Goal: Use online tool/utility: Utilize a website feature to perform a specific function

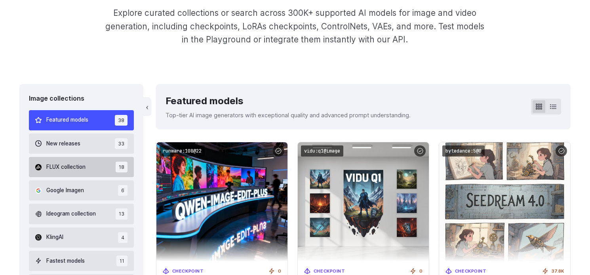
click at [90, 164] on button "FLUX collection 18" at bounding box center [81, 167] width 105 height 20
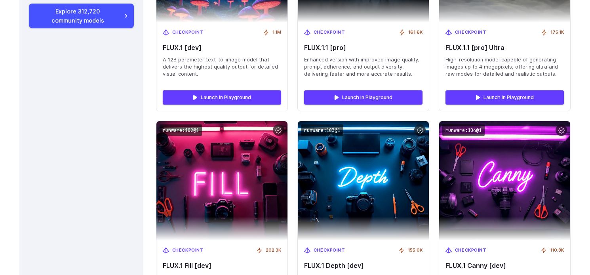
scroll to position [873, 0]
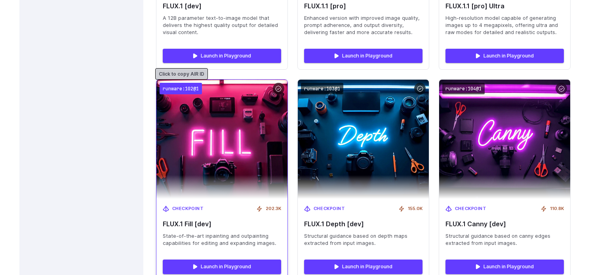
click at [196, 88] on code "runware:102@1" at bounding box center [181, 88] width 42 height 11
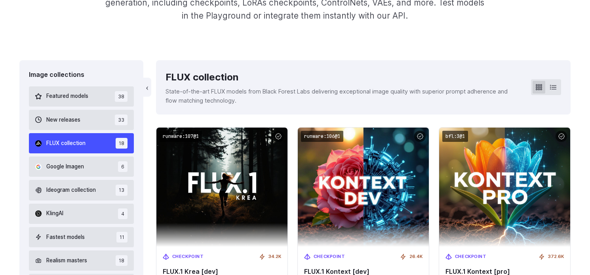
scroll to position [0, 0]
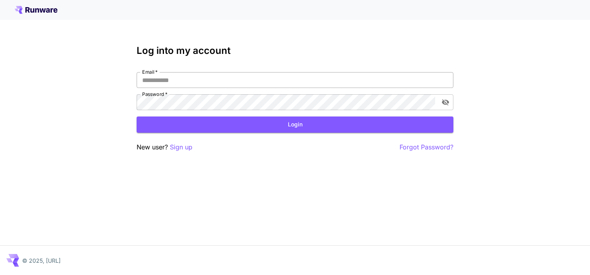
click at [183, 78] on input "Email   *" at bounding box center [295, 80] width 317 height 16
type input "**********"
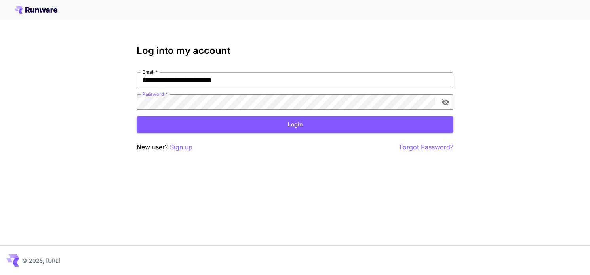
click button "Login" at bounding box center [295, 124] width 317 height 16
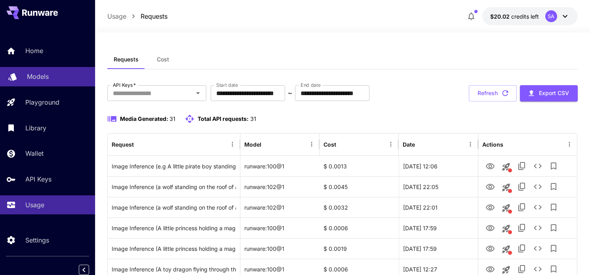
click at [46, 76] on p "Models" at bounding box center [38, 77] width 22 height 10
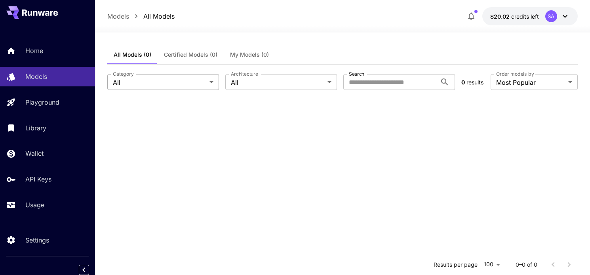
click at [154, 79] on body "**********" at bounding box center [295, 209] width 590 height 419
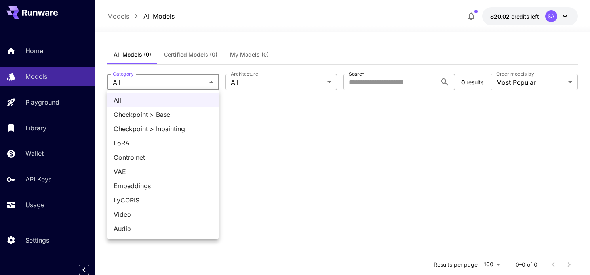
click at [273, 111] on div at bounding box center [295, 137] width 590 height 275
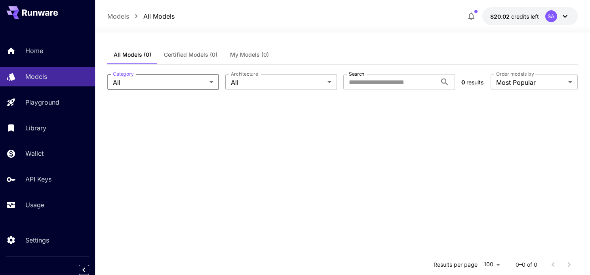
click at [279, 86] on body "**********" at bounding box center [295, 209] width 590 height 419
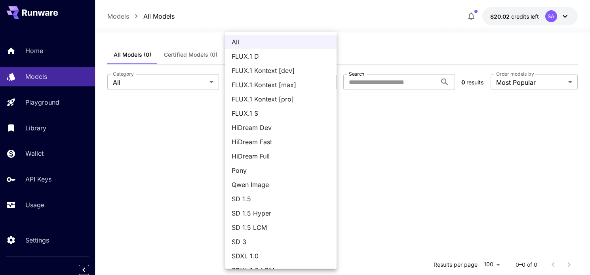
click at [241, 112] on span "FLUX.1 S" at bounding box center [281, 114] width 99 height 10
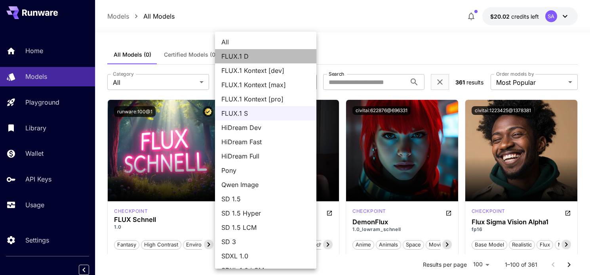
click at [259, 59] on span "FLUX.1 D" at bounding box center [265, 56] width 89 height 10
type input "******"
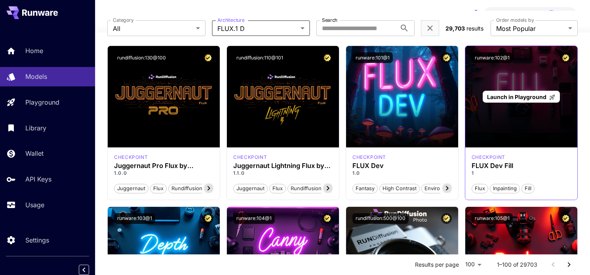
scroll to position [43, 0]
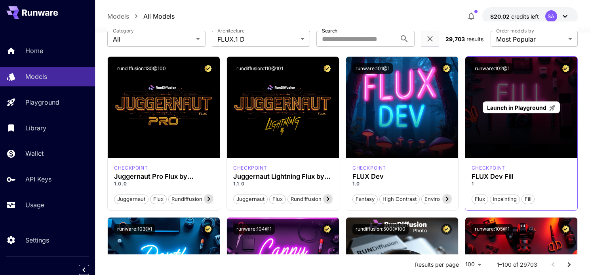
click at [520, 107] on span "Launch in Playground" at bounding box center [516, 107] width 59 height 7
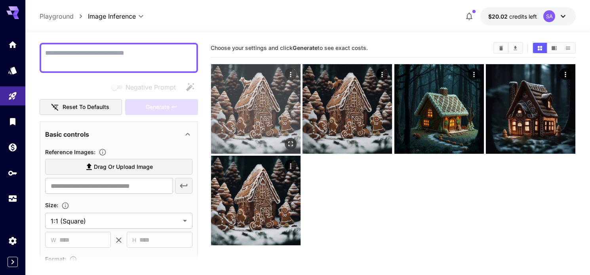
click at [274, 108] on img at bounding box center [256, 109] width 90 height 90
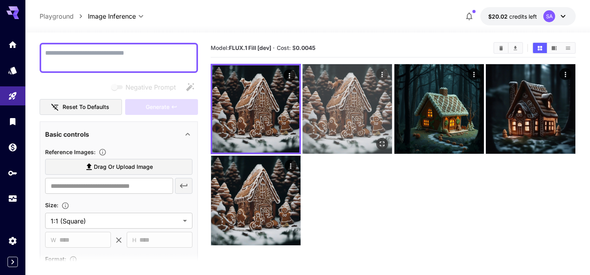
click at [347, 80] on img at bounding box center [348, 109] width 90 height 90
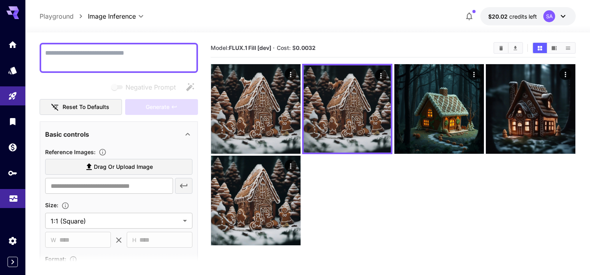
click at [15, 203] on link at bounding box center [12, 198] width 25 height 19
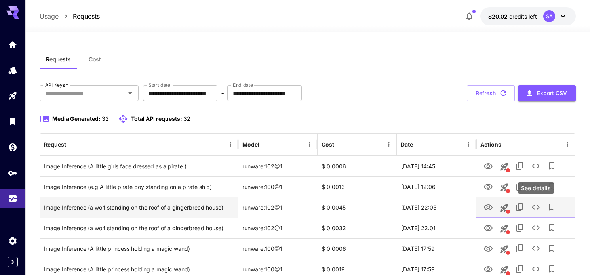
click at [535, 208] on icon "See details" at bounding box center [536, 207] width 10 height 10
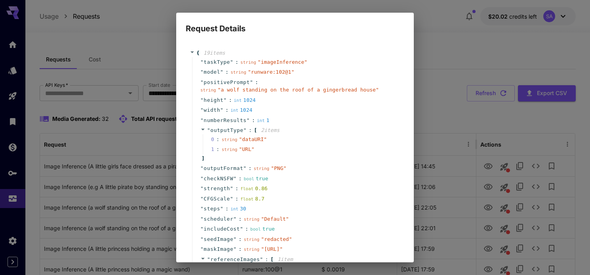
click at [537, 167] on div "Request Details { 19 item s " taskType " : string " imageInference " " model " …" at bounding box center [295, 137] width 590 height 275
click at [467, 56] on div "Request Details { 19 item s " taskType " : string " imageInference " " model " …" at bounding box center [295, 137] width 590 height 275
click at [450, 111] on div "Request Details { 19 item s " taskType " : string " imageInference " " model " …" at bounding box center [295, 137] width 590 height 275
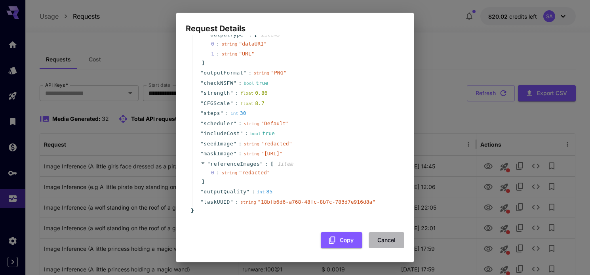
click at [381, 243] on button "Cancel" at bounding box center [387, 240] width 36 height 16
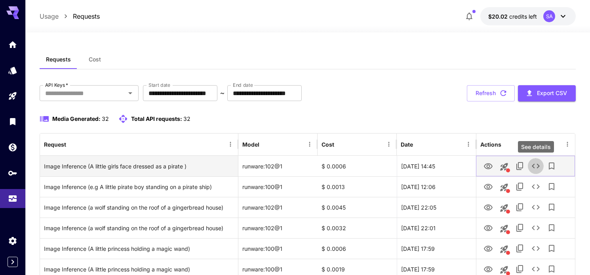
click at [533, 168] on icon "See details" at bounding box center [536, 166] width 10 height 10
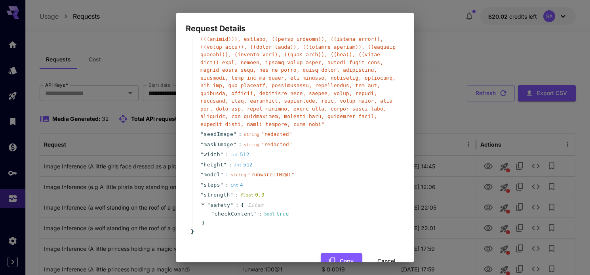
scroll to position [176, 0]
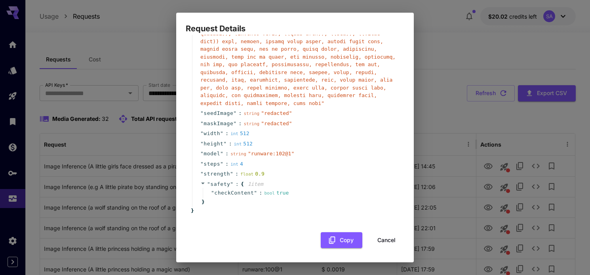
click at [383, 243] on button "Cancel" at bounding box center [387, 240] width 36 height 16
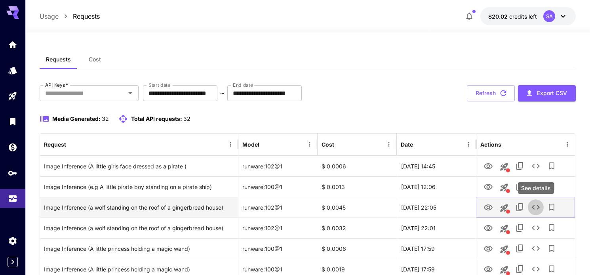
click at [536, 211] on icon "See details" at bounding box center [536, 207] width 10 height 10
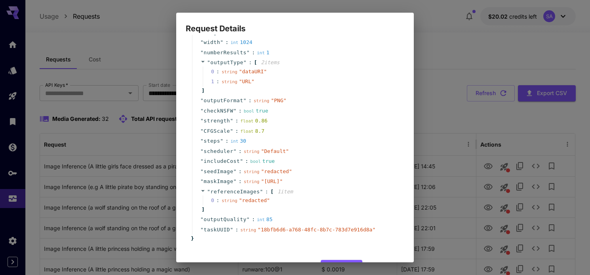
scroll to position [111, 0]
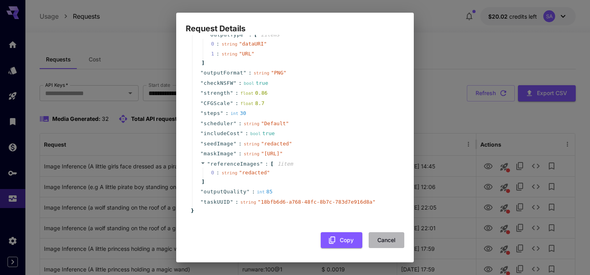
click at [387, 237] on button "Cancel" at bounding box center [387, 240] width 36 height 16
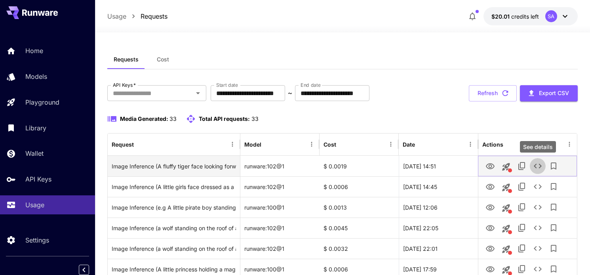
click at [537, 168] on icon "See details" at bounding box center [538, 166] width 10 height 10
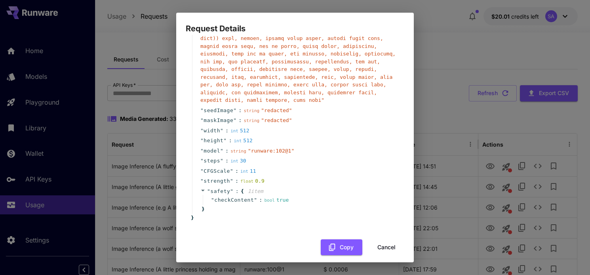
scroll to position [194, 0]
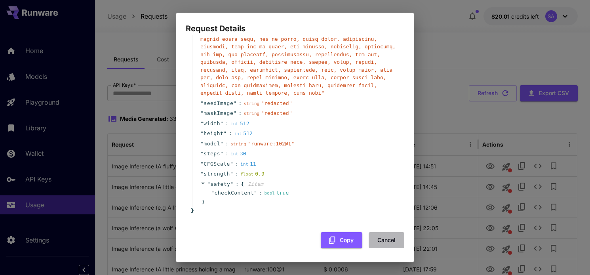
click at [388, 241] on button "Cancel" at bounding box center [387, 240] width 36 height 16
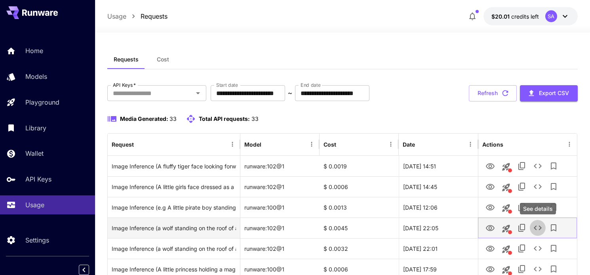
click at [537, 227] on icon "See details" at bounding box center [538, 228] width 10 height 10
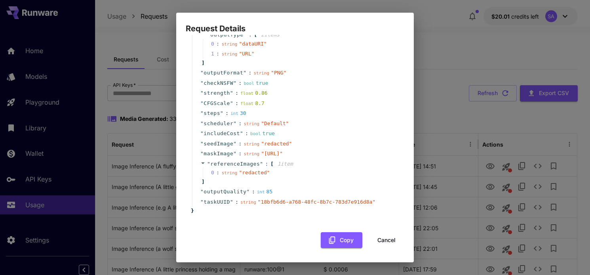
scroll to position [110, 0]
click at [385, 245] on button "Cancel" at bounding box center [387, 240] width 36 height 16
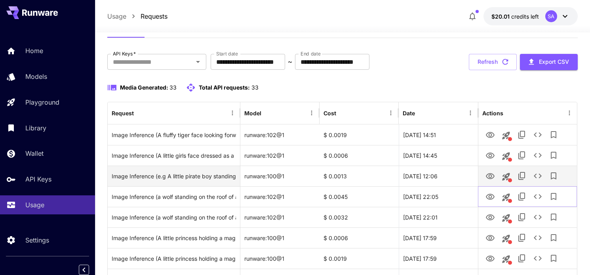
scroll to position [32, 0]
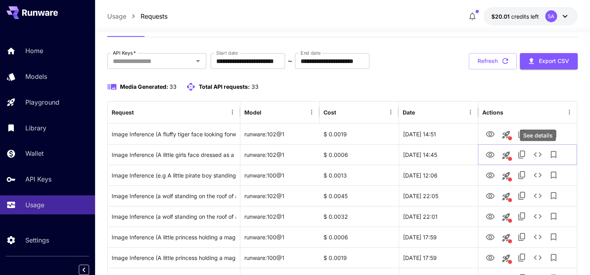
click at [537, 134] on div "See details" at bounding box center [538, 135] width 36 height 11
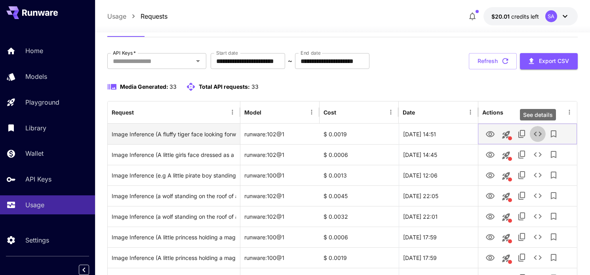
click at [536, 138] on icon "See details" at bounding box center [538, 134] width 10 height 10
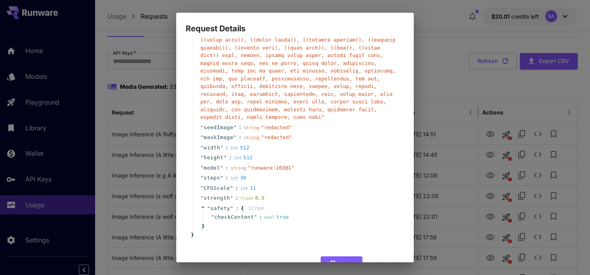
scroll to position [194, 0]
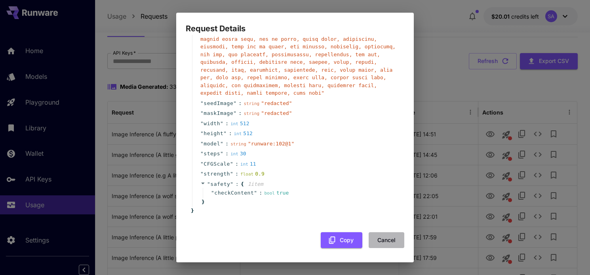
click at [392, 240] on button "Cancel" at bounding box center [387, 240] width 36 height 16
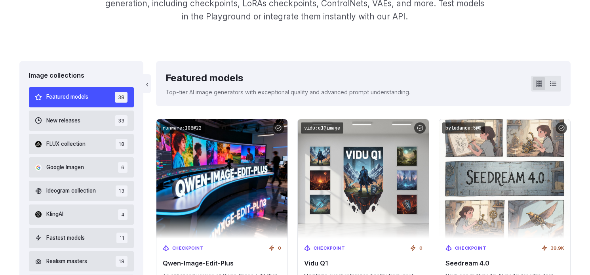
scroll to position [191, 0]
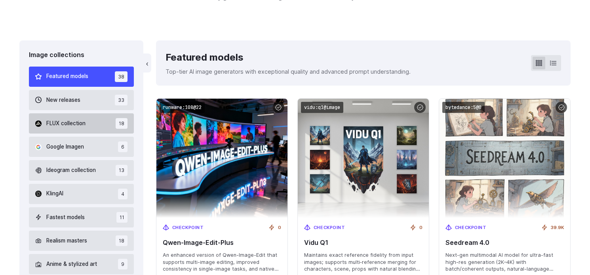
click at [89, 123] on button "FLUX collection 18" at bounding box center [81, 123] width 105 height 20
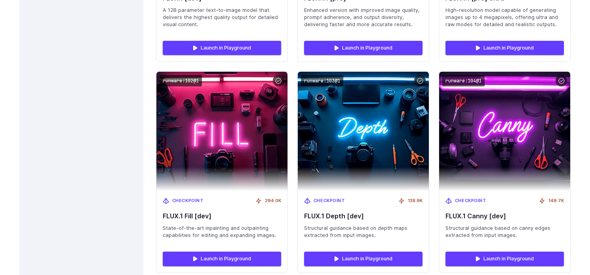
scroll to position [888, 0]
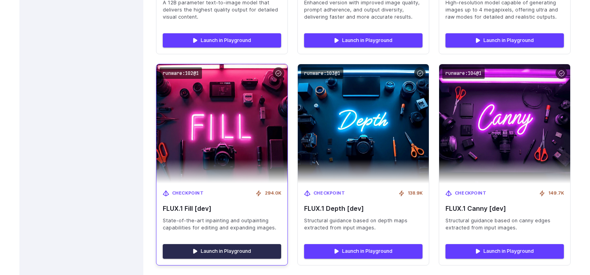
click at [219, 247] on link "Launch in Playground" at bounding box center [222, 251] width 118 height 14
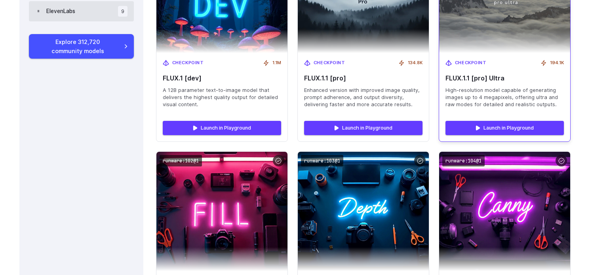
scroll to position [761, 0]
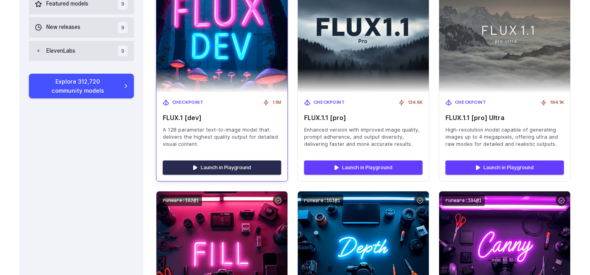
click at [227, 166] on link "Launch in Playground" at bounding box center [222, 167] width 118 height 14
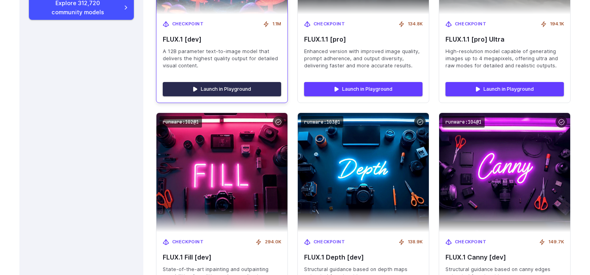
scroll to position [872, 0]
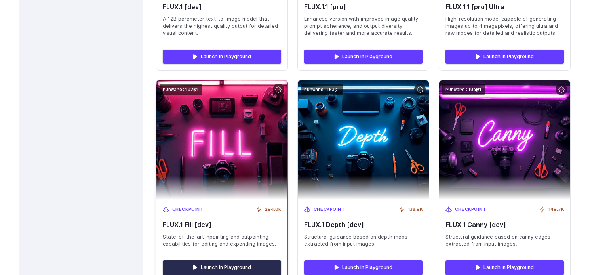
click at [208, 266] on link "Launch in Playground" at bounding box center [222, 267] width 118 height 14
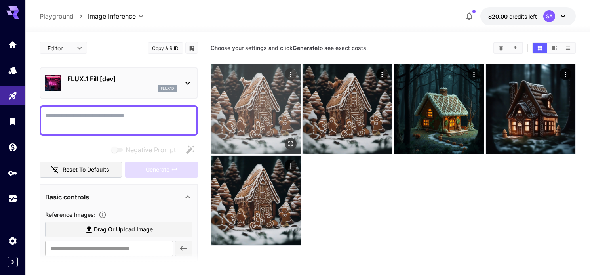
click at [269, 87] on img at bounding box center [256, 109] width 90 height 90
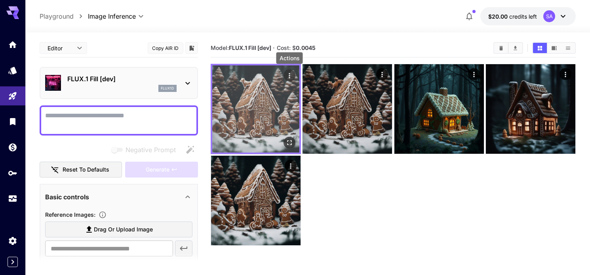
click at [289, 71] on div "Actions" at bounding box center [290, 76] width 8 height 10
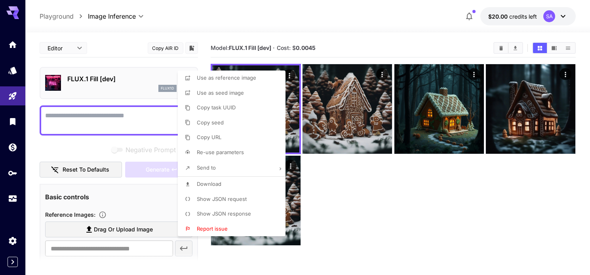
click at [342, 164] on div at bounding box center [295, 137] width 590 height 275
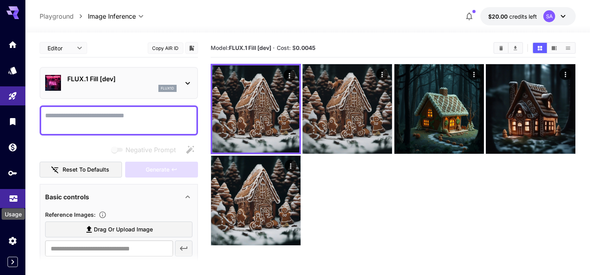
click at [13, 197] on icon "Usage" at bounding box center [14, 195] width 8 height 4
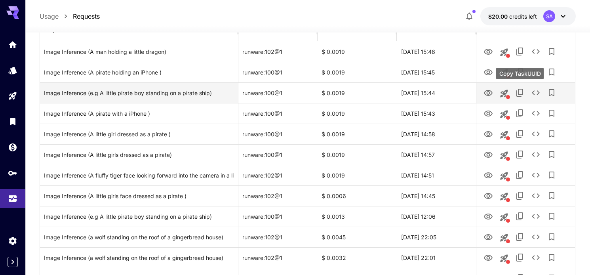
scroll to position [119, 0]
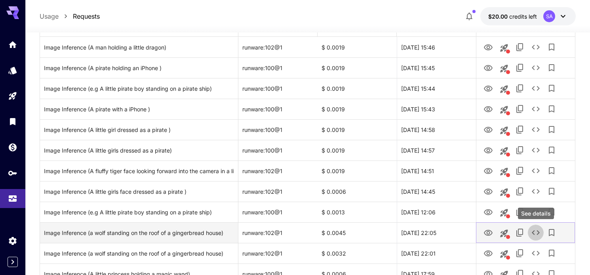
click at [534, 231] on icon "See details" at bounding box center [536, 232] width 8 height 5
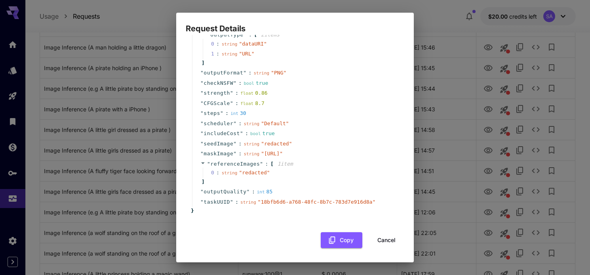
scroll to position [109, 0]
click at [385, 248] on button "Cancel" at bounding box center [387, 240] width 36 height 16
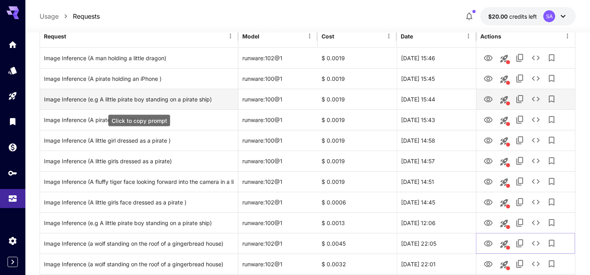
scroll to position [0, 0]
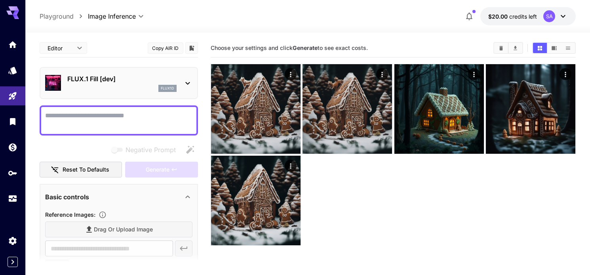
type input "**********"
click at [101, 117] on textarea "Negative Prompt" at bounding box center [118, 120] width 147 height 19
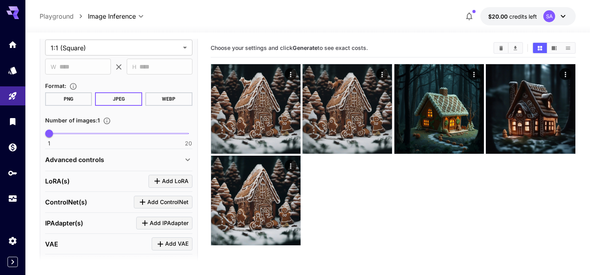
type textarea "**********"
click at [160, 163] on div "Advanced controls" at bounding box center [114, 160] width 138 height 10
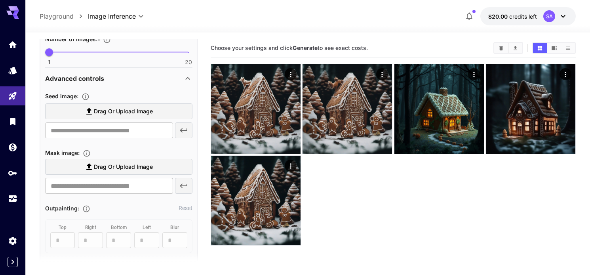
scroll to position [363, 0]
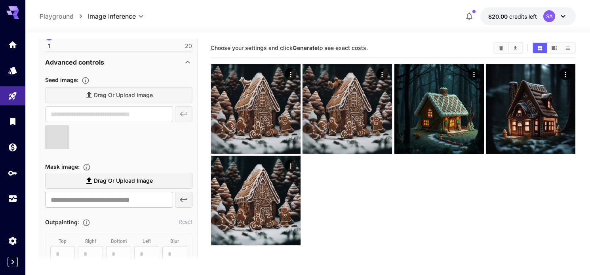
type input "**********"
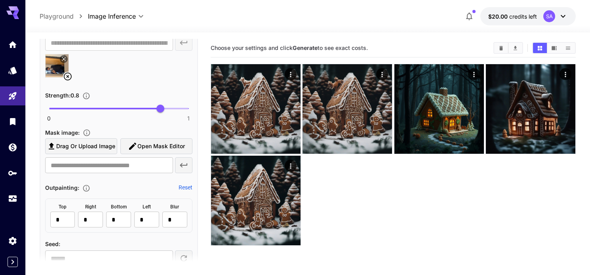
scroll to position [436, 0]
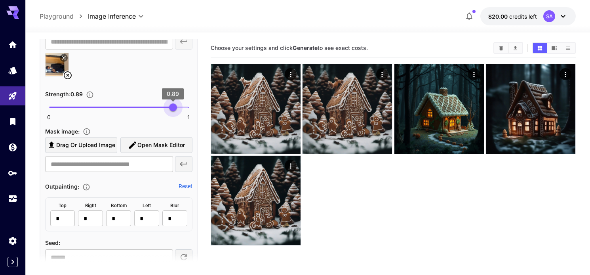
type input "***"
drag, startPoint x: 160, startPoint y: 107, endPoint x: 174, endPoint y: 108, distance: 13.5
click at [174, 108] on span "0.9" at bounding box center [174, 107] width 8 height 8
click at [88, 95] on icon "Control the influence of the seedImage in the generated output" at bounding box center [86, 95] width 8 height 8
click at [149, 143] on span "Open Mask Editor" at bounding box center [161, 145] width 48 height 10
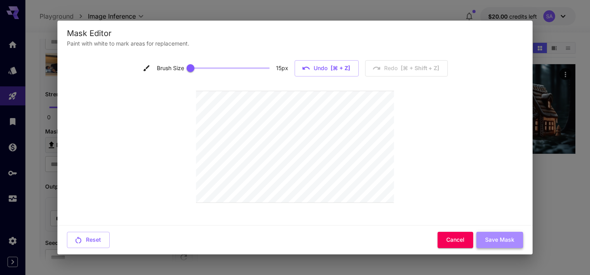
click at [493, 236] on button "Save Mask" at bounding box center [499, 240] width 47 height 16
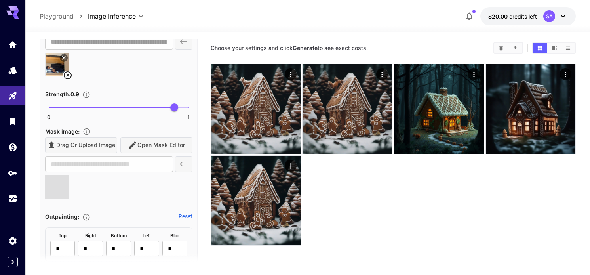
type input "**********"
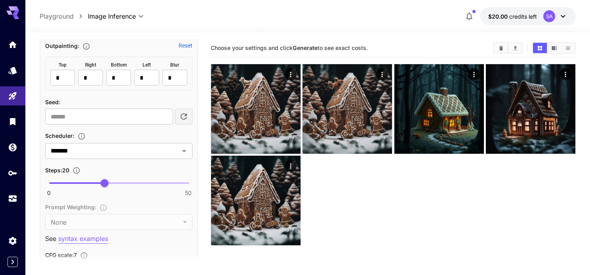
scroll to position [607, 0]
type input "**"
drag, startPoint x: 105, startPoint y: 181, endPoint x: 132, endPoint y: 184, distance: 27.0
click at [132, 184] on span "30" at bounding box center [133, 182] width 8 height 8
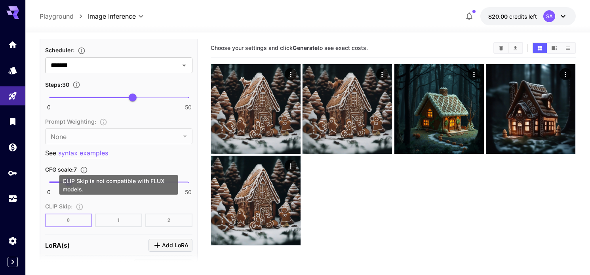
scroll to position [692, 0]
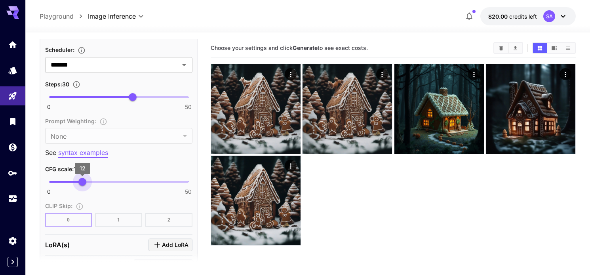
drag, startPoint x: 70, startPoint y: 183, endPoint x: 82, endPoint y: 183, distance: 12.7
click at [82, 183] on span "12" at bounding box center [82, 182] width 8 height 8
drag, startPoint x: 84, startPoint y: 183, endPoint x: 74, endPoint y: 184, distance: 9.2
click at [74, 184] on span "9.1" at bounding box center [75, 182] width 8 height 8
drag, startPoint x: 73, startPoint y: 181, endPoint x: 68, endPoint y: 180, distance: 5.3
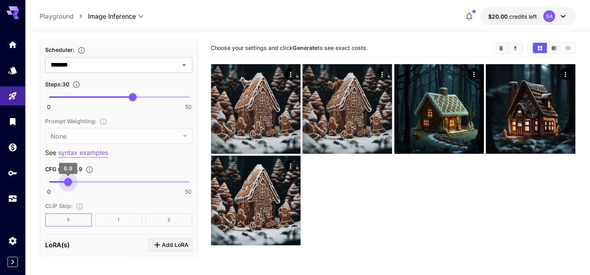
click at [68, 180] on span "6.9" at bounding box center [68, 182] width 8 height 8
type input "*"
click at [69, 182] on span "7" at bounding box center [69, 182] width 8 height 8
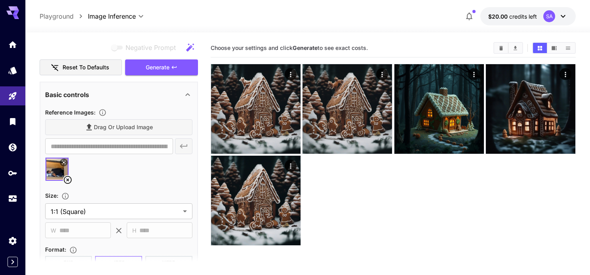
scroll to position [106, 0]
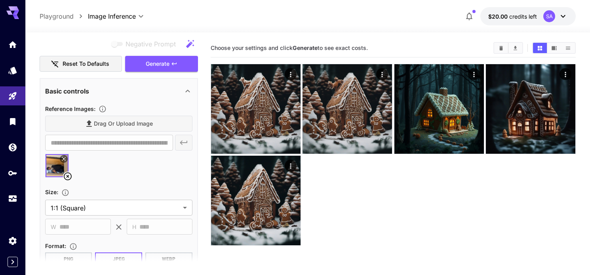
click at [69, 176] on icon at bounding box center [68, 177] width 10 height 10
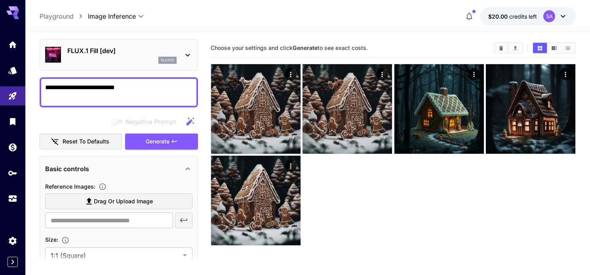
scroll to position [0, 0]
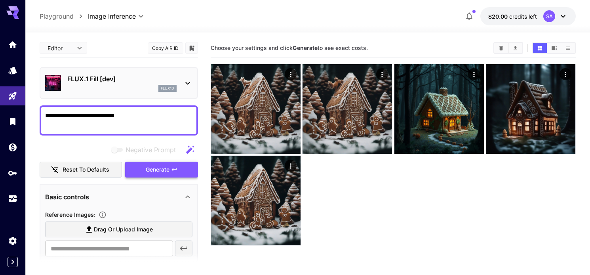
click at [161, 172] on span "Generate" at bounding box center [158, 170] width 24 height 10
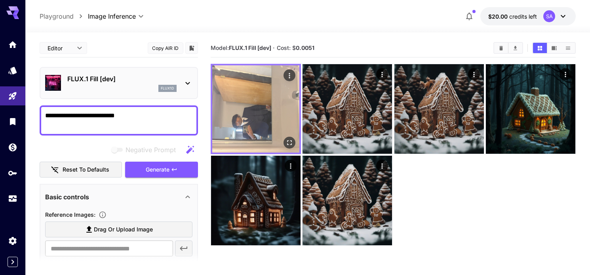
click at [288, 140] on icon "Open in fullscreen" at bounding box center [289, 142] width 5 height 5
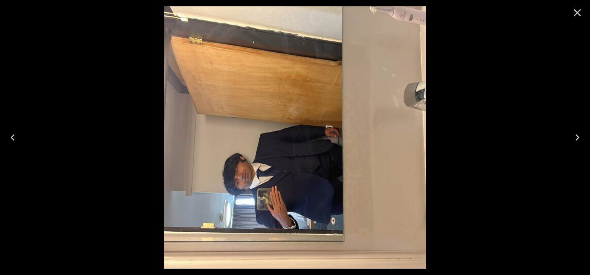
click at [278, 200] on img at bounding box center [295, 137] width 262 height 262
click at [581, 13] on icon "Close" at bounding box center [577, 12] width 13 height 13
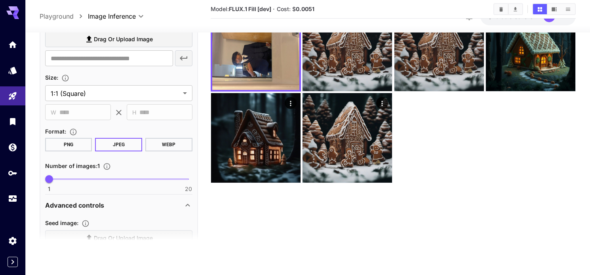
scroll to position [162, 0]
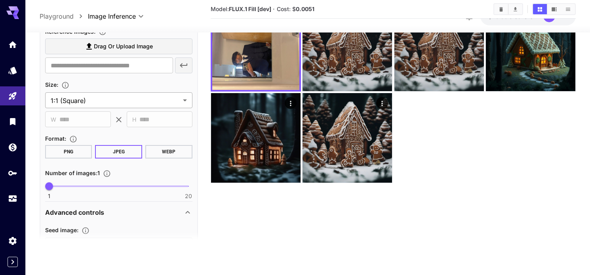
click at [124, 105] on body "**********" at bounding box center [295, 105] width 590 height 337
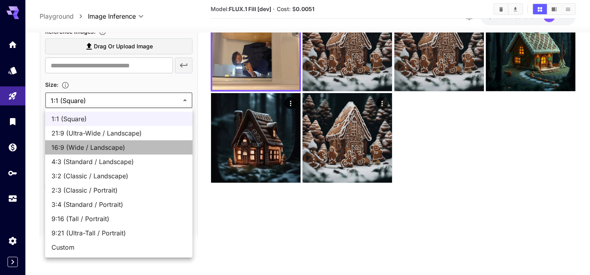
click at [107, 149] on span "16:9 (Wide / Landscape)" at bounding box center [118, 148] width 135 height 10
type input "**********"
type input "****"
type input "***"
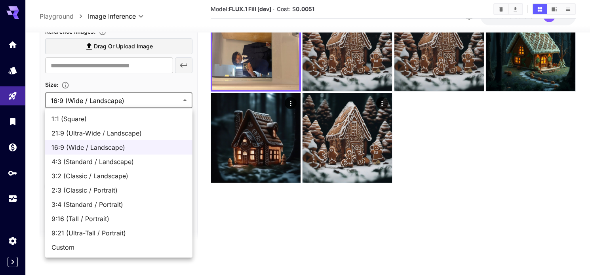
click at [127, 106] on body "**********" at bounding box center [295, 105] width 590 height 337
click at [105, 162] on span "4:3 (Standard / Landscape)" at bounding box center [118, 162] width 135 height 10
type input "**********"
type input "****"
type input "***"
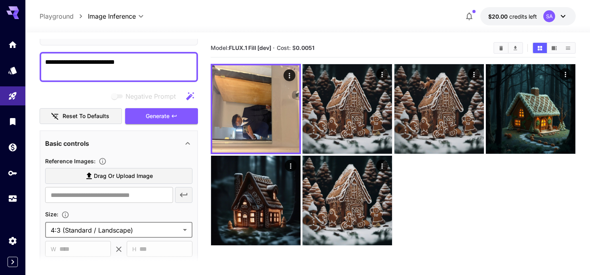
scroll to position [45, 0]
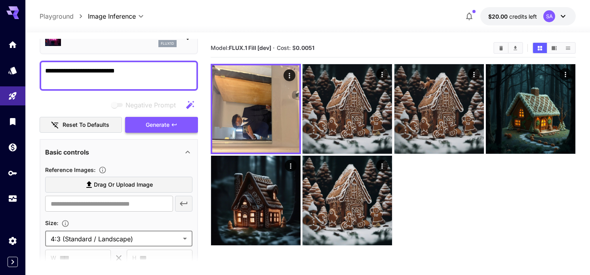
click at [143, 124] on button "Generate" at bounding box center [161, 125] width 73 height 16
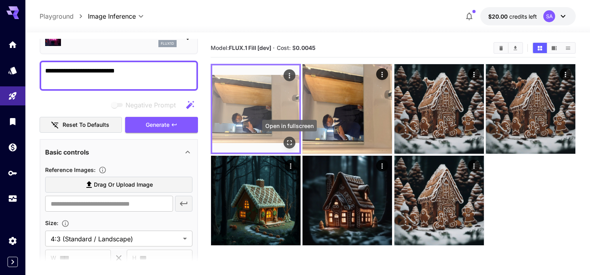
click at [291, 141] on icon "Open in fullscreen" at bounding box center [290, 143] width 8 height 8
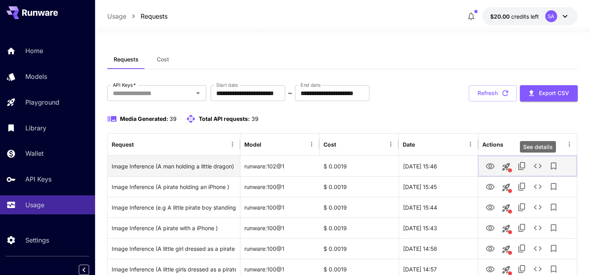
click at [538, 164] on icon "See details" at bounding box center [538, 166] width 10 height 10
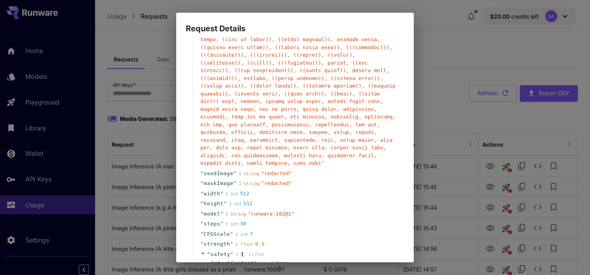
scroll to position [179, 0]
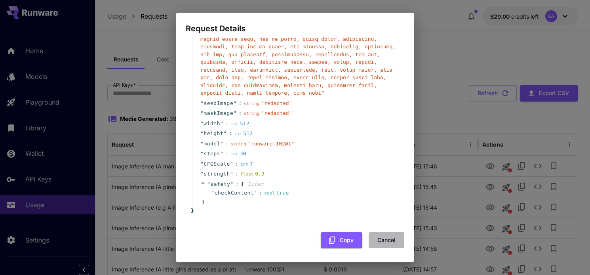
click at [383, 237] on button "Cancel" at bounding box center [387, 240] width 36 height 16
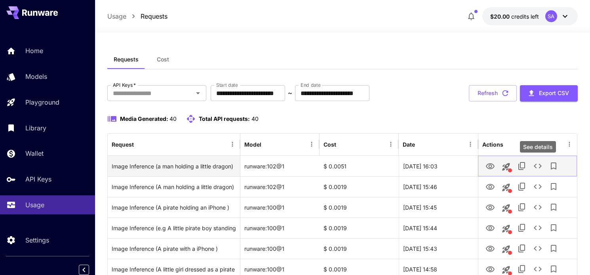
click at [537, 166] on icon "See details" at bounding box center [538, 166] width 10 height 10
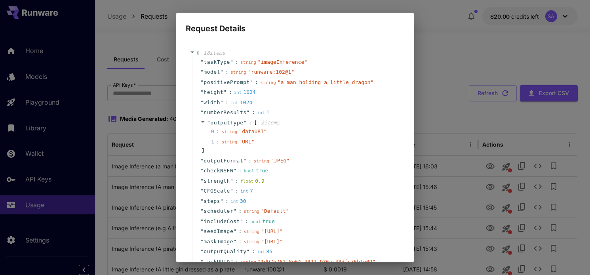
scroll to position [91, 0]
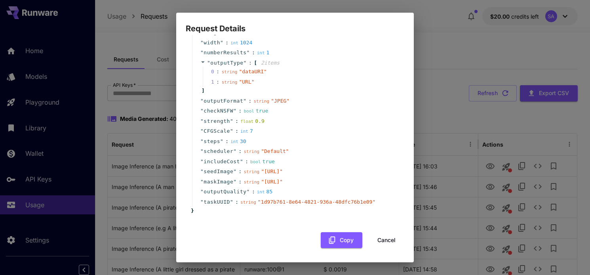
click at [452, 54] on div "Request Details { 18 item s " taskType " : string " imageInference " " model " …" at bounding box center [295, 137] width 590 height 275
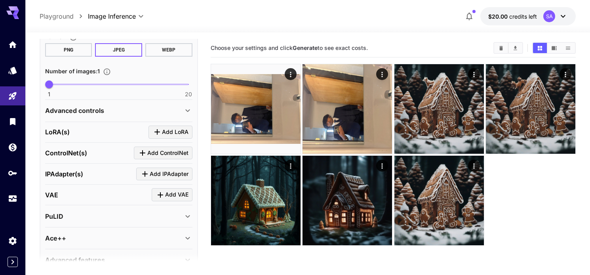
scroll to position [286, 0]
click at [106, 107] on div "Advanced controls" at bounding box center [114, 110] width 138 height 10
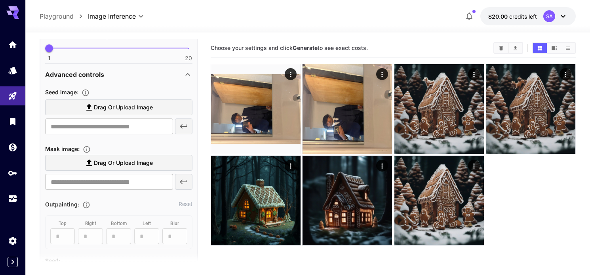
scroll to position [321, 0]
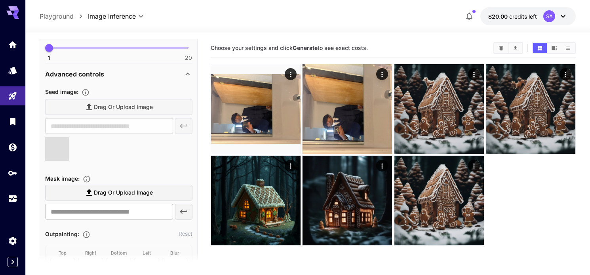
type input "**********"
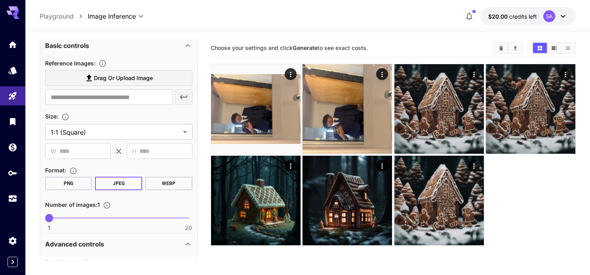
scroll to position [129, 0]
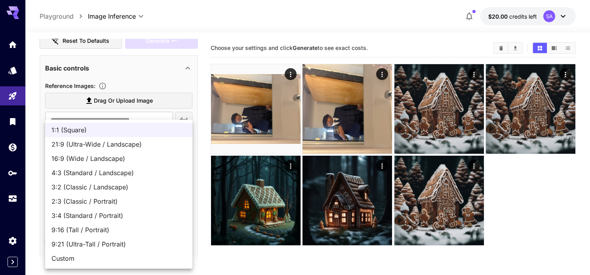
click at [114, 155] on body "**********" at bounding box center [295, 168] width 590 height 337
click at [94, 175] on span "4:3 (Standard / Landscape)" at bounding box center [118, 173] width 135 height 10
type input "**********"
type input "****"
type input "***"
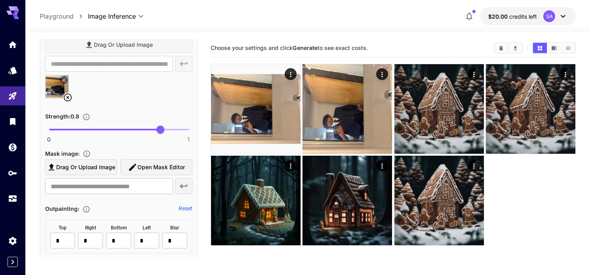
scroll to position [383, 0]
type input "***"
drag, startPoint x: 160, startPoint y: 128, endPoint x: 174, endPoint y: 129, distance: 13.9
click at [174, 129] on span "0.9" at bounding box center [174, 130] width 8 height 8
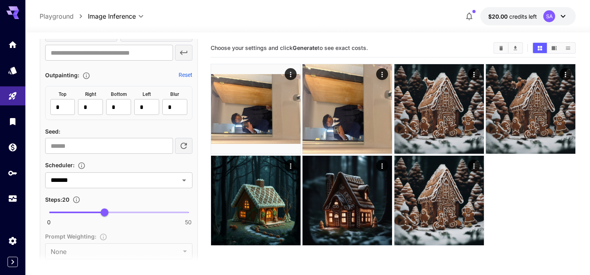
scroll to position [522, 0]
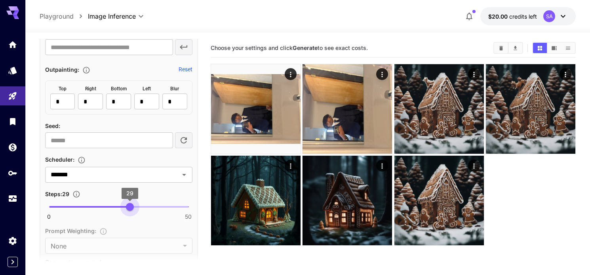
type input "**"
drag, startPoint x: 106, startPoint y: 208, endPoint x: 132, endPoint y: 209, distance: 26.2
click at [132, 209] on span "30" at bounding box center [133, 207] width 8 height 8
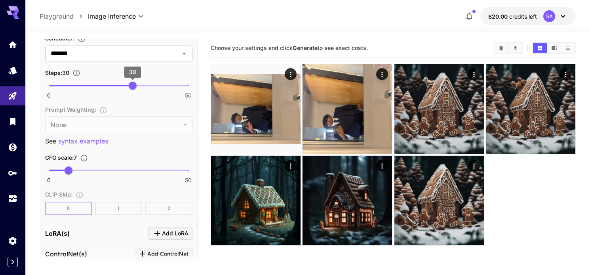
scroll to position [652, 0]
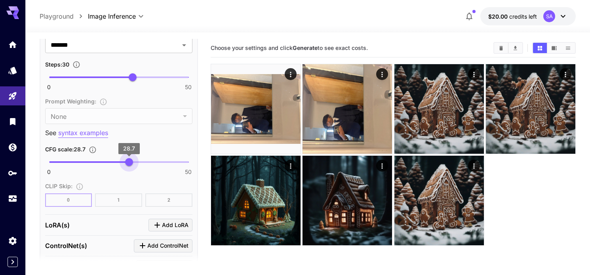
drag, startPoint x: 66, startPoint y: 162, endPoint x: 129, endPoint y: 164, distance: 63.0
click at [129, 164] on span "28.7" at bounding box center [129, 162] width 8 height 8
type input "****"
drag, startPoint x: 129, startPoint y: 164, endPoint x: 133, endPoint y: 164, distance: 4.4
click at [133, 164] on span "30.3" at bounding box center [134, 162] width 8 height 8
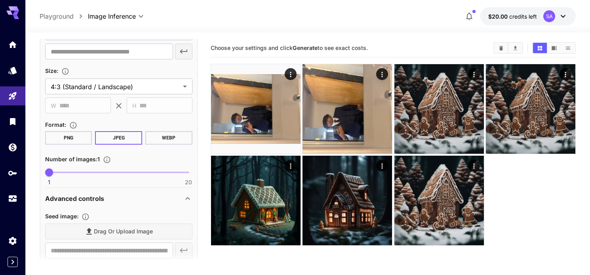
scroll to position [0, 0]
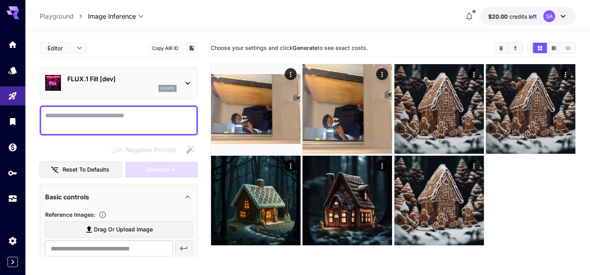
click at [94, 120] on textarea "Negative Prompt" at bounding box center [118, 120] width 147 height 19
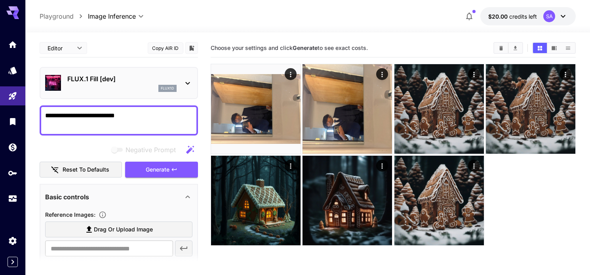
type textarea "**********"
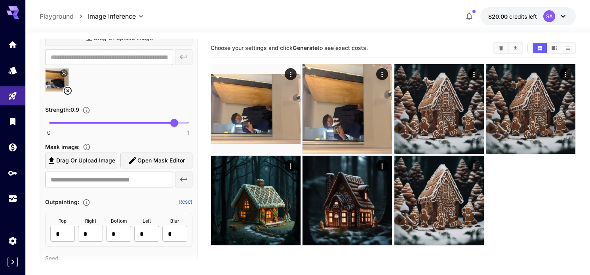
scroll to position [396, 0]
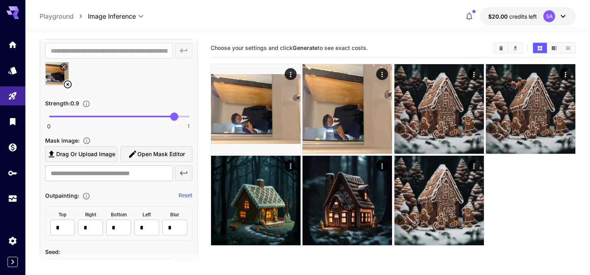
click at [158, 156] on span "Open Mask Editor" at bounding box center [161, 154] width 48 height 10
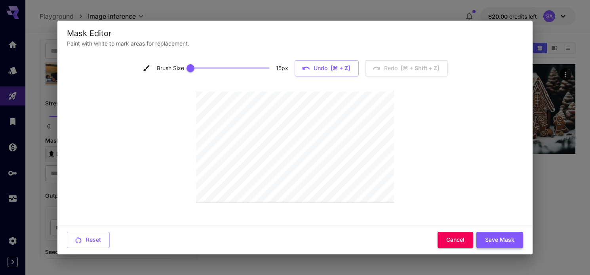
click at [488, 240] on button "Save Mask" at bounding box center [499, 240] width 47 height 16
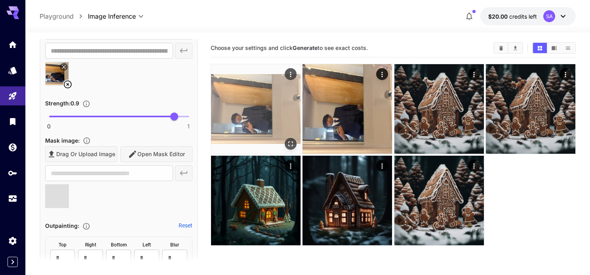
type input "**********"
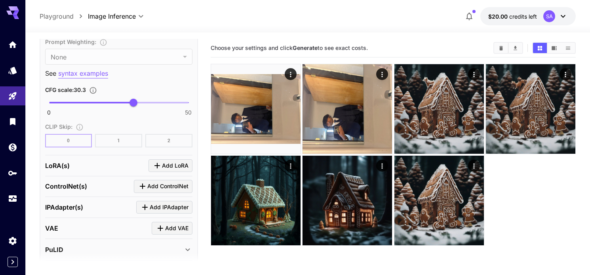
scroll to position [688, 0]
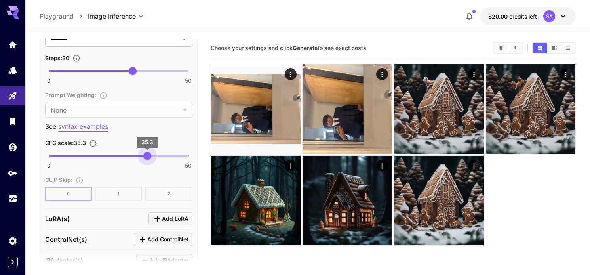
drag, startPoint x: 135, startPoint y: 157, endPoint x: 147, endPoint y: 157, distance: 12.7
click at [147, 157] on span "35.3" at bounding box center [147, 156] width 8 height 8
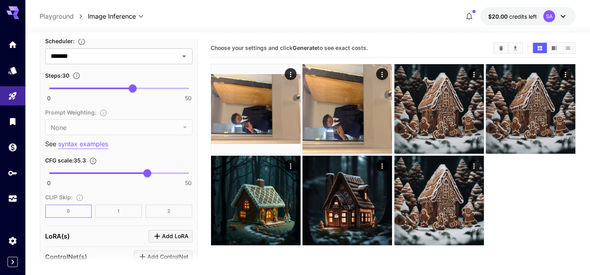
scroll to position [667, 0]
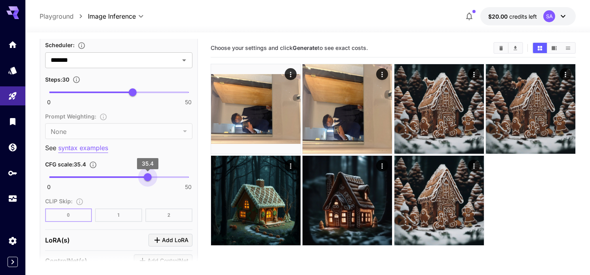
type input "**"
click at [147, 179] on span "35" at bounding box center [147, 177] width 8 height 8
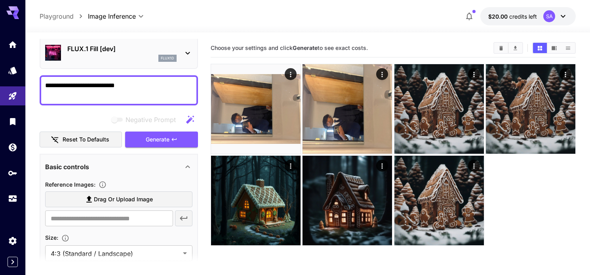
scroll to position [0, 0]
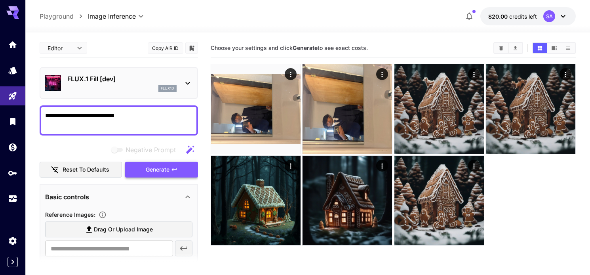
click at [143, 163] on button "Generate" at bounding box center [161, 170] width 73 height 16
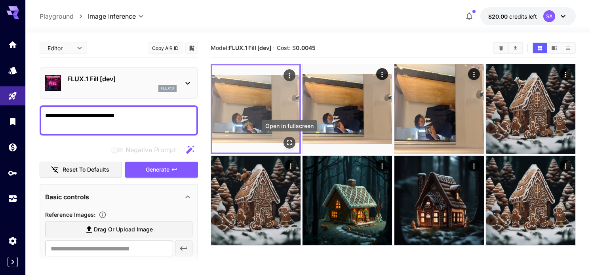
click at [291, 142] on icon "Open in fullscreen" at bounding box center [290, 143] width 8 height 8
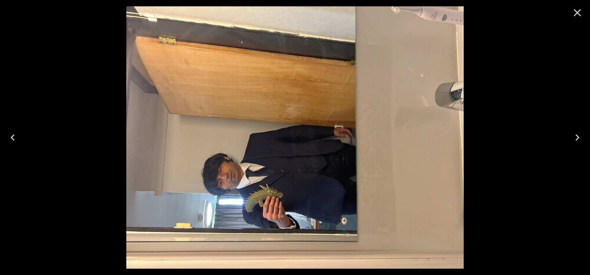
click at [579, 8] on icon "Close" at bounding box center [577, 12] width 13 height 13
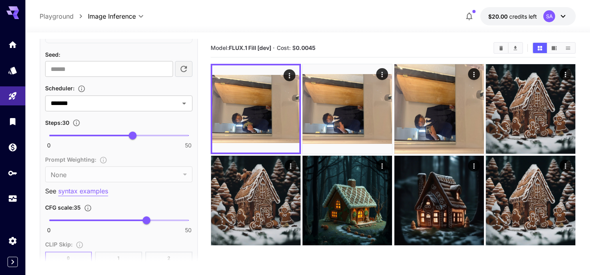
scroll to position [619, 0]
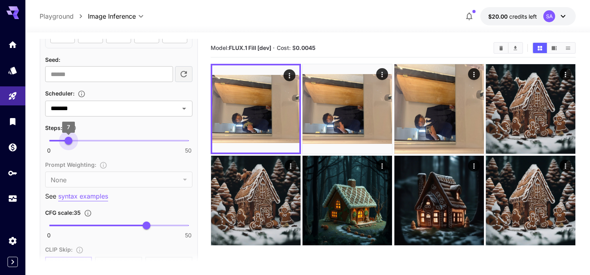
drag, startPoint x: 130, startPoint y: 142, endPoint x: 69, endPoint y: 140, distance: 61.8
click at [69, 140] on span "7" at bounding box center [69, 141] width 8 height 8
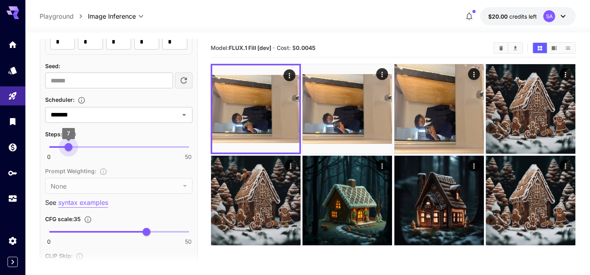
type input "*"
click at [71, 147] on span "8" at bounding box center [71, 147] width 8 height 8
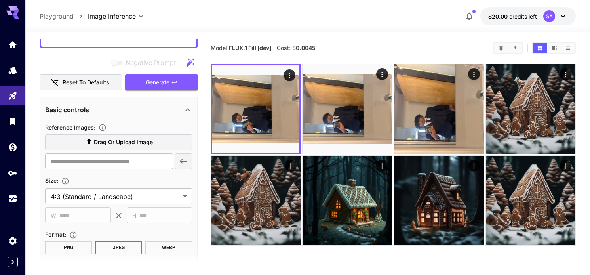
scroll to position [85, 0]
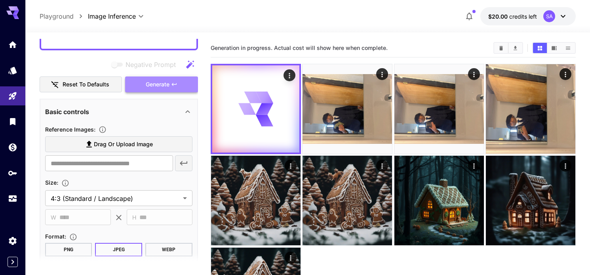
click at [148, 85] on span "Generate" at bounding box center [158, 85] width 24 height 10
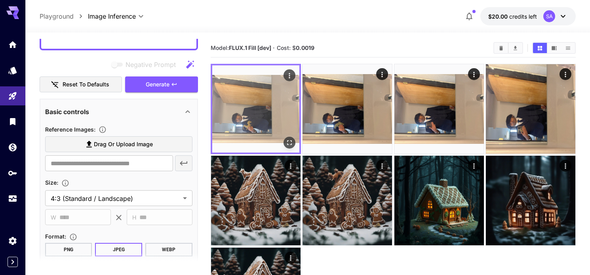
click at [253, 114] on img at bounding box center [255, 108] width 87 height 87
click at [288, 142] on icon "Open in fullscreen" at bounding box center [290, 143] width 8 height 8
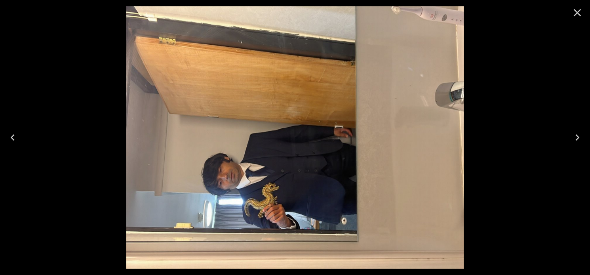
click at [576, 10] on icon "Close" at bounding box center [577, 12] width 13 height 13
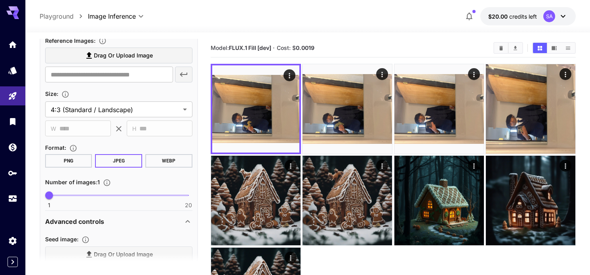
scroll to position [150, 0]
